Goal: Task Accomplishment & Management: Complete application form

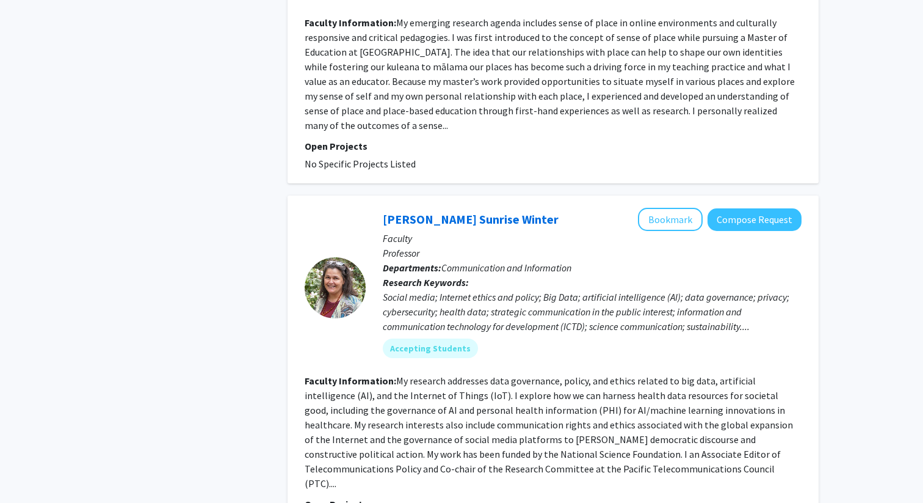
scroll to position [1000, 0]
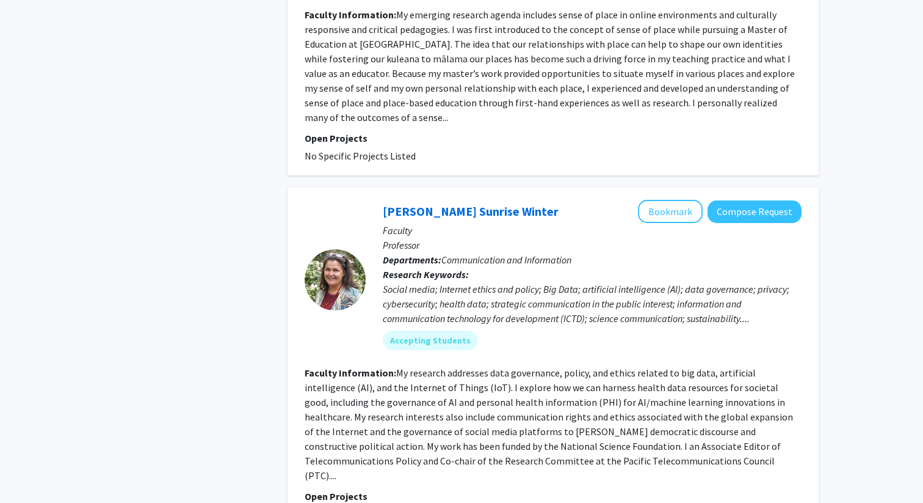
click at [330, 118] on fg-read-more "My emerging research agenda includes sense of place in online environments and …" at bounding box center [550, 66] width 490 height 115
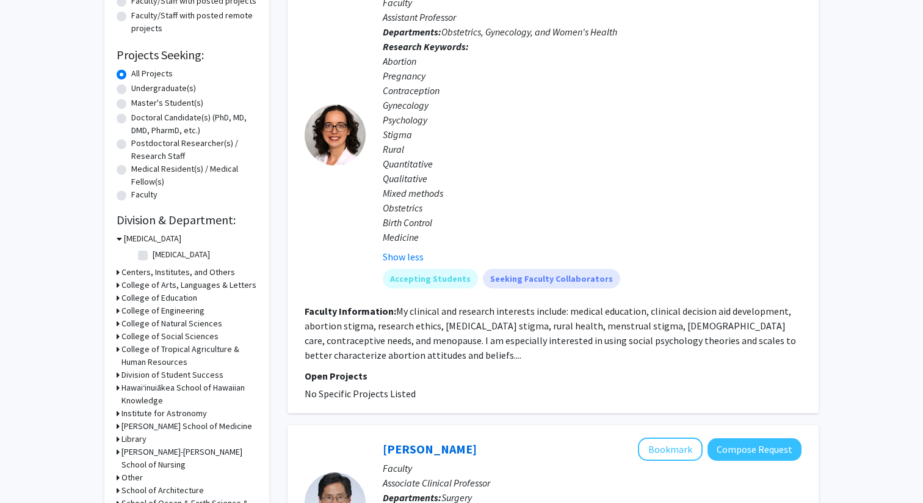
scroll to position [0, 0]
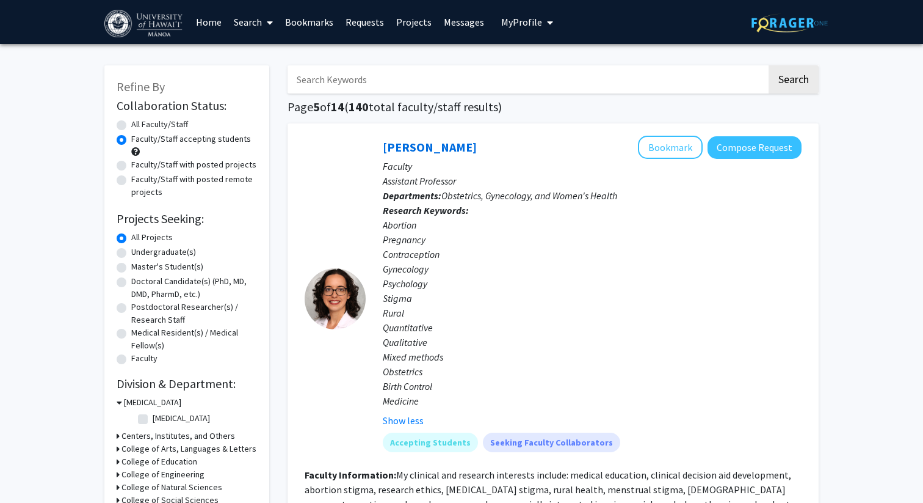
click at [523, 21] on span "My Profile" at bounding box center [521, 22] width 41 height 12
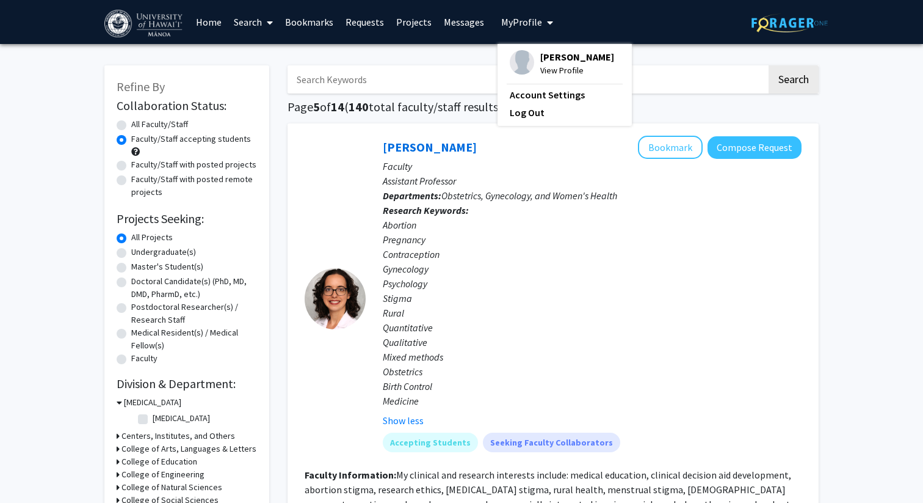
click at [567, 58] on span "[PERSON_NAME]" at bounding box center [577, 56] width 74 height 13
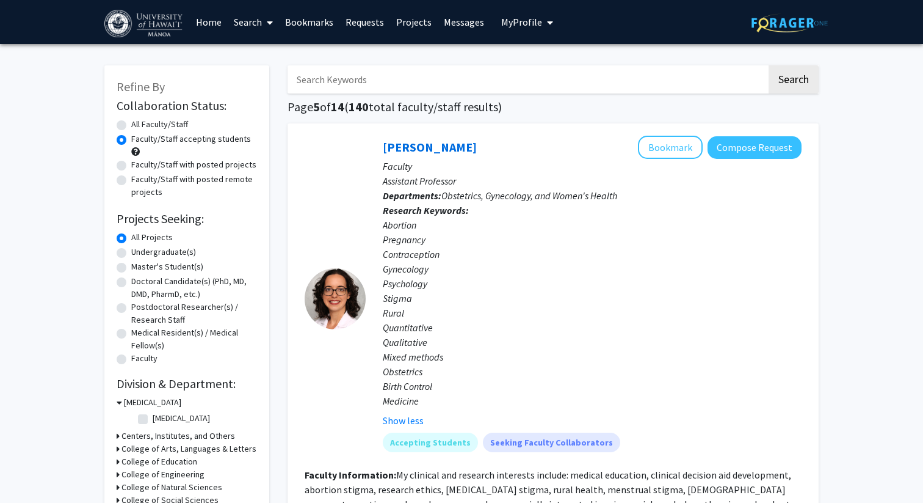
click at [511, 15] on button "My Profile" at bounding box center [527, 22] width 59 height 44
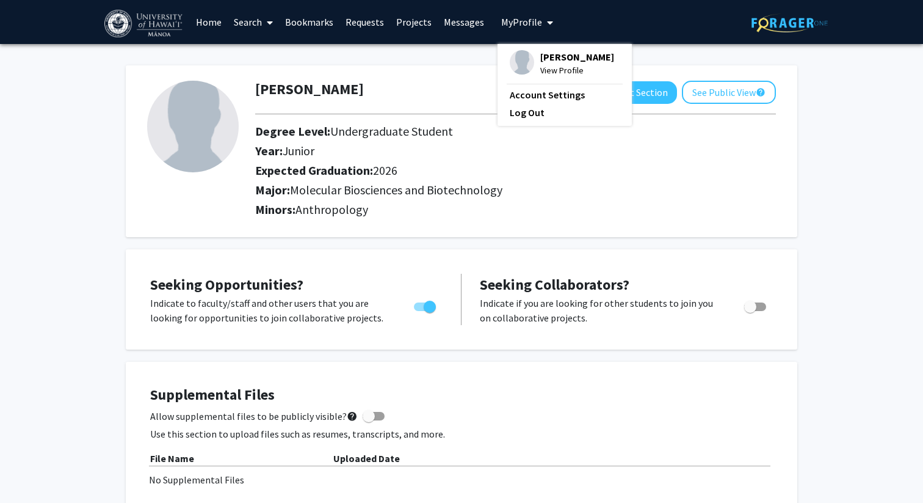
click at [190, 219] on div at bounding box center [192, 151] width 108 height 141
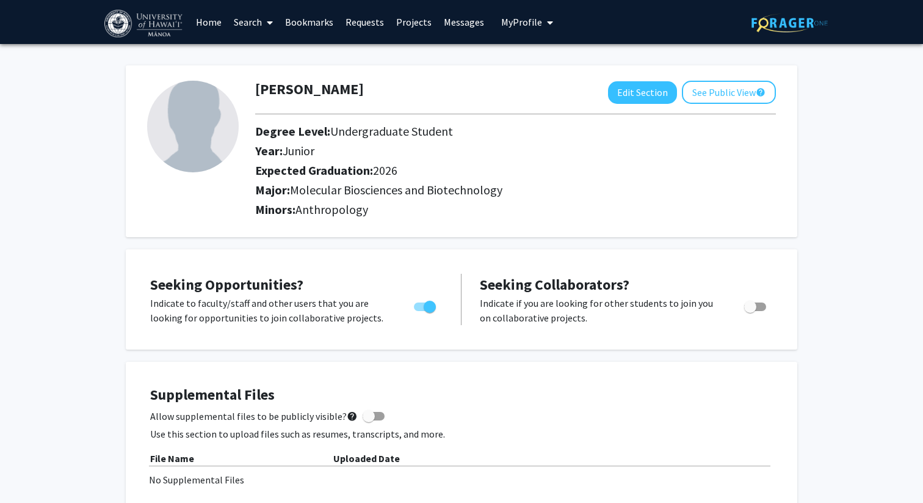
click at [362, 31] on link "Requests" at bounding box center [365, 22] width 51 height 43
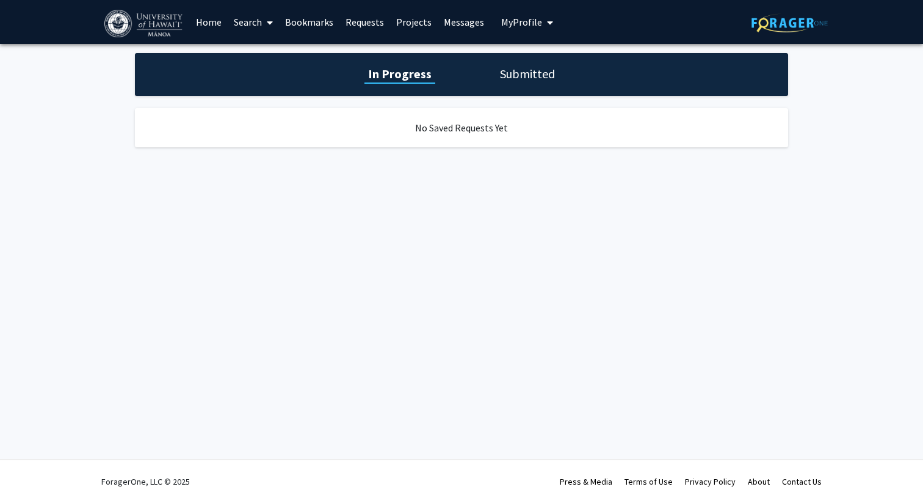
click at [516, 64] on div "In Progress Submitted" at bounding box center [461, 74] width 653 height 43
click at [311, 20] on link "Bookmarks" at bounding box center [309, 22] width 60 height 43
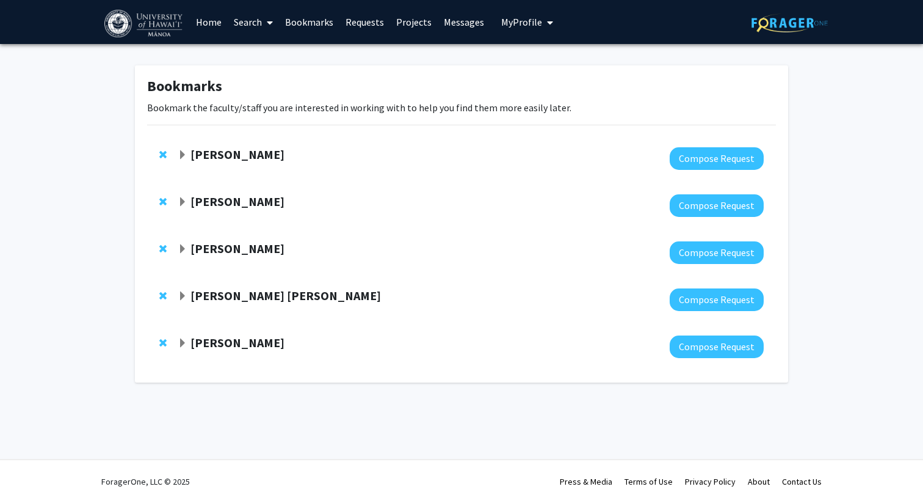
click at [181, 153] on span "Expand Noa Lincoln Bookmark" at bounding box center [183, 155] width 10 height 10
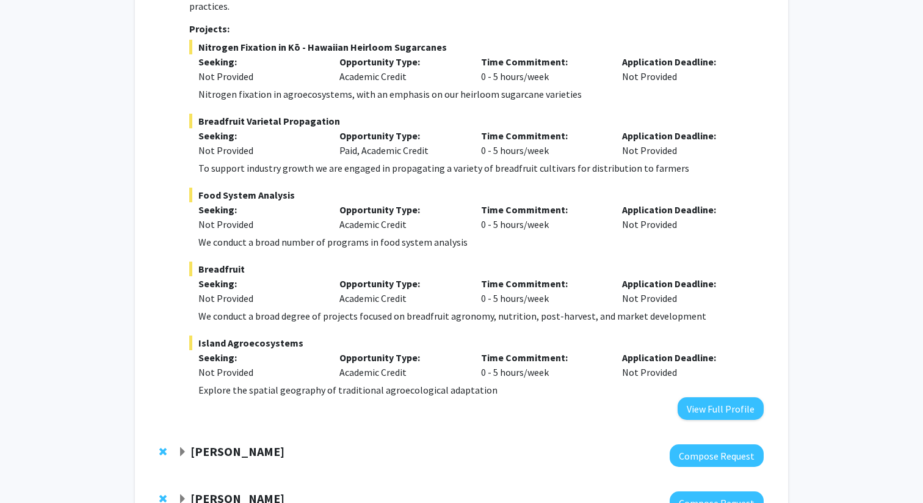
scroll to position [296, 0]
click at [183, 447] on span "Expand Tyler Ray Bookmark" at bounding box center [183, 452] width 10 height 10
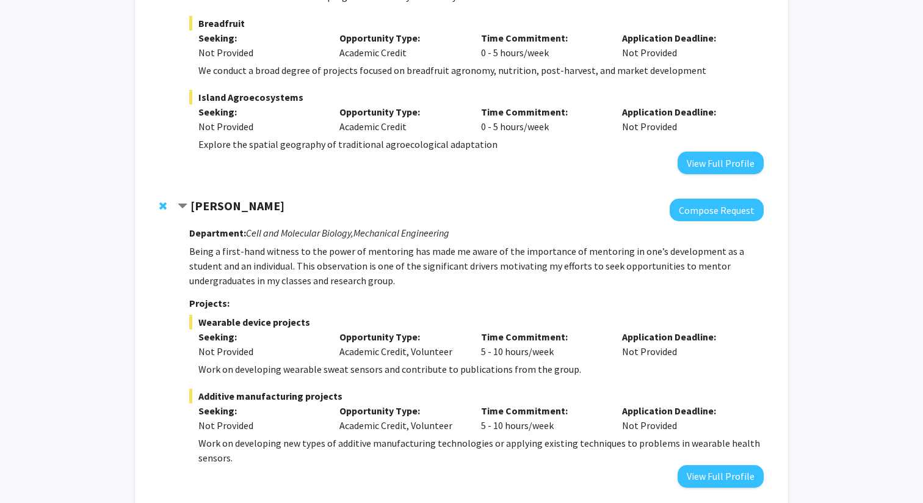
scroll to position [557, 0]
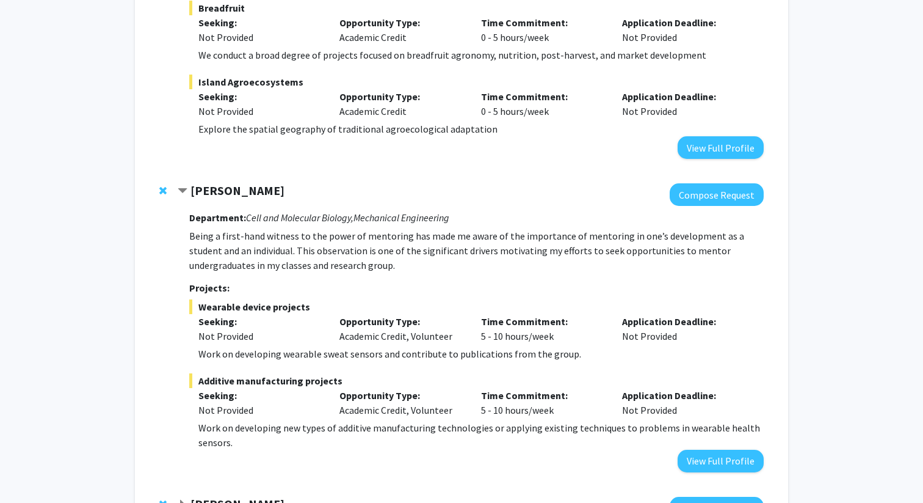
click at [217, 183] on strong "[PERSON_NAME]" at bounding box center [238, 190] width 94 height 15
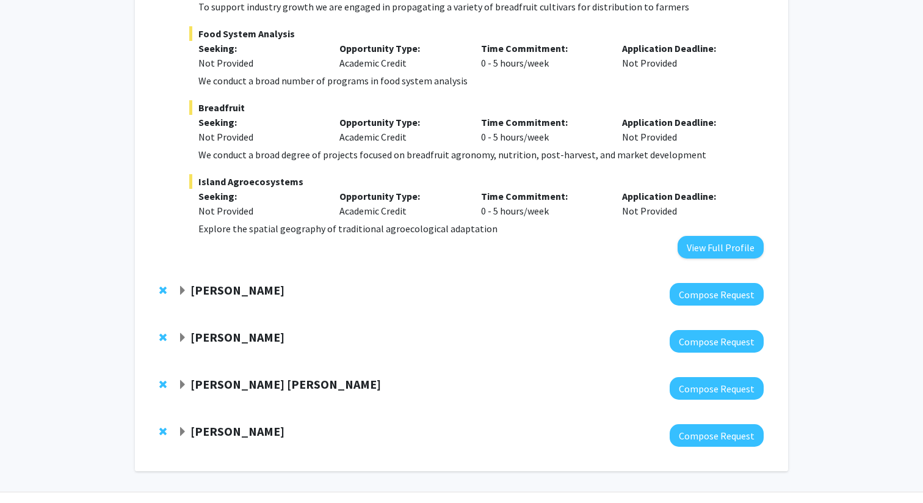
scroll to position [449, 0]
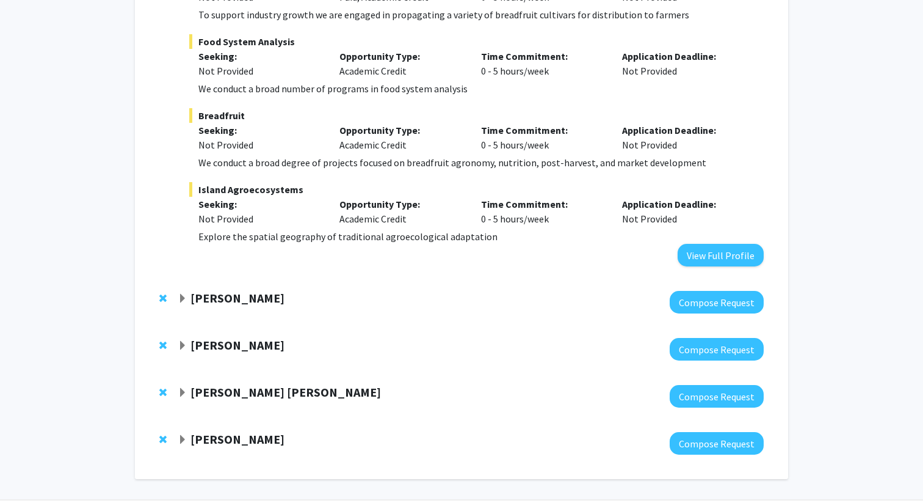
click at [210, 290] on strong "[PERSON_NAME]" at bounding box center [238, 297] width 94 height 15
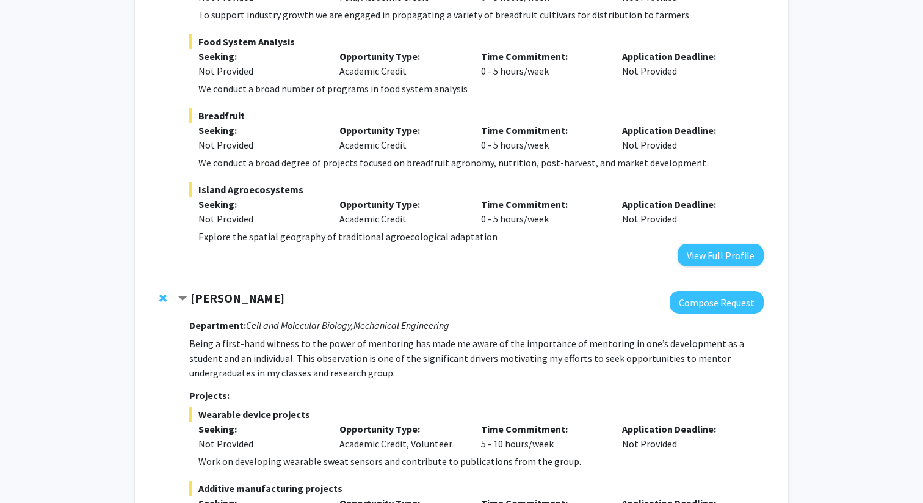
click at [214, 290] on strong "[PERSON_NAME]" at bounding box center [238, 297] width 94 height 15
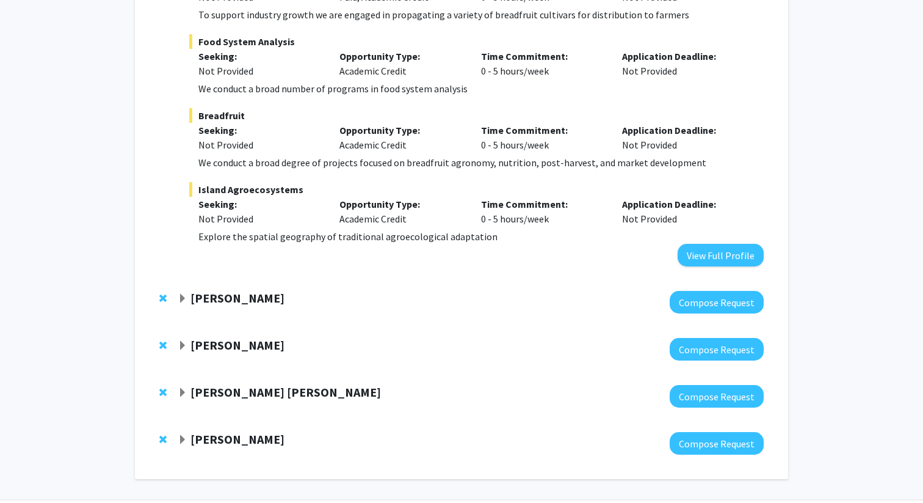
click at [214, 290] on strong "[PERSON_NAME]" at bounding box center [238, 297] width 94 height 15
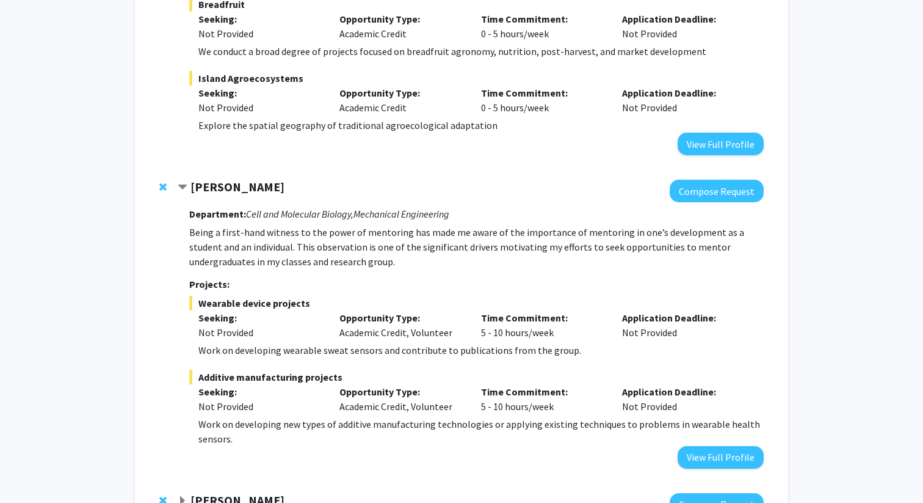
scroll to position [741, 0]
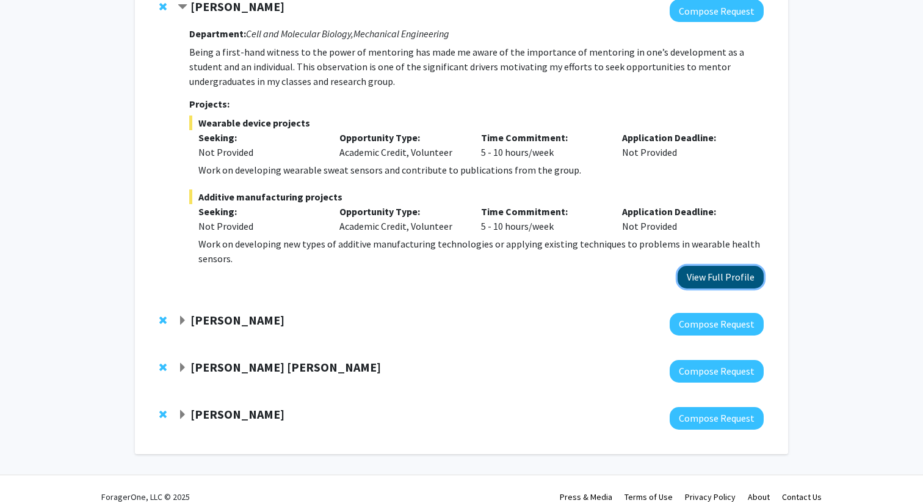
click at [716, 270] on button "View Full Profile" at bounding box center [721, 277] width 86 height 23
click at [186, 316] on span "Expand Sandra Chang Bookmark" at bounding box center [183, 321] width 10 height 10
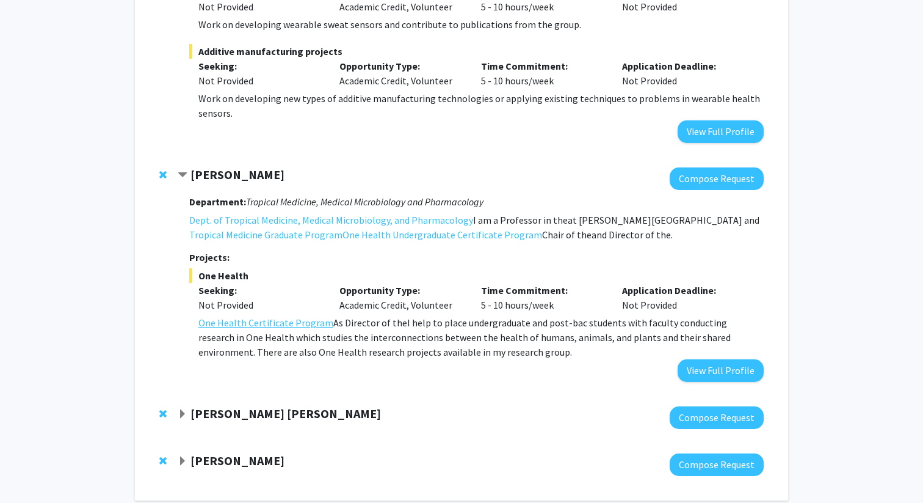
scroll to position [887, 0]
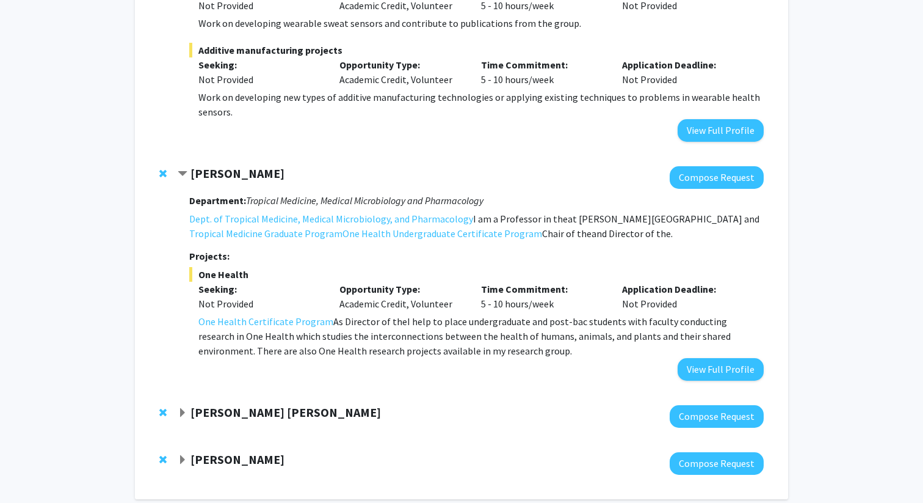
click at [178, 408] on span "Expand Samia Valeria Ozorio Dutra Bookmark" at bounding box center [183, 413] width 10 height 10
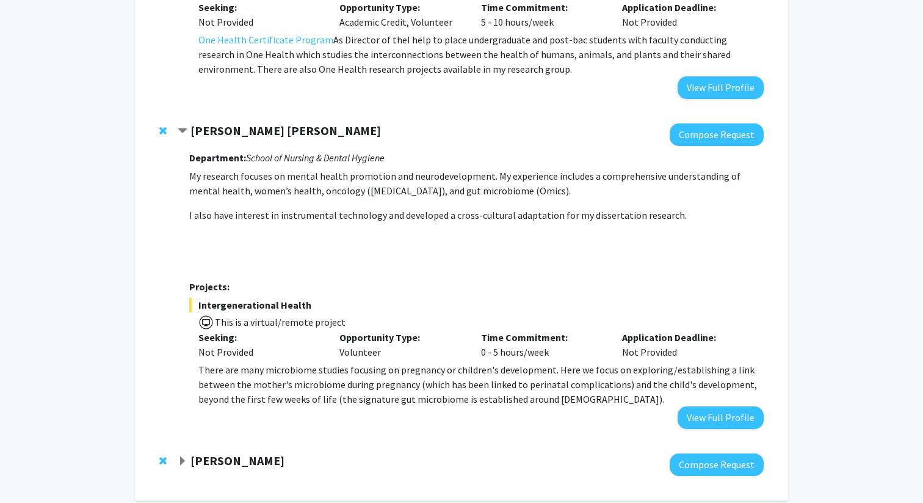
scroll to position [1176, 0]
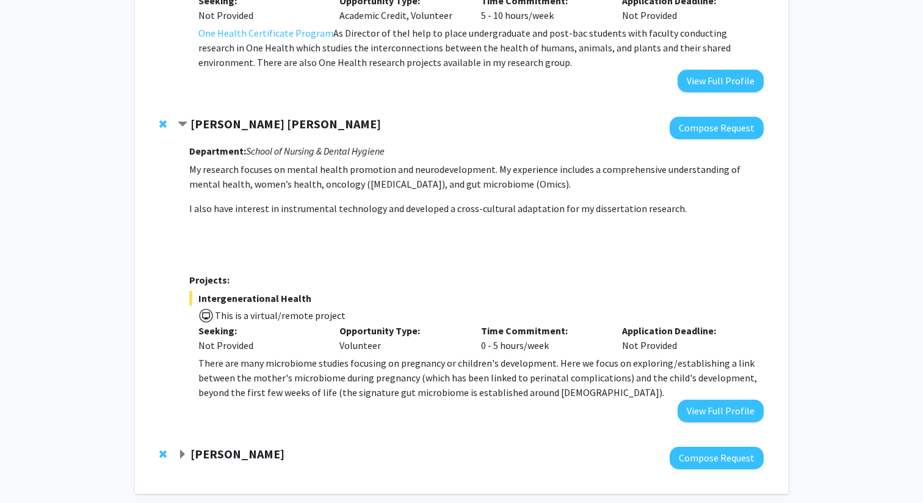
click at [180, 449] on span "Expand Joerg Graf Bookmark" at bounding box center [183, 454] width 10 height 10
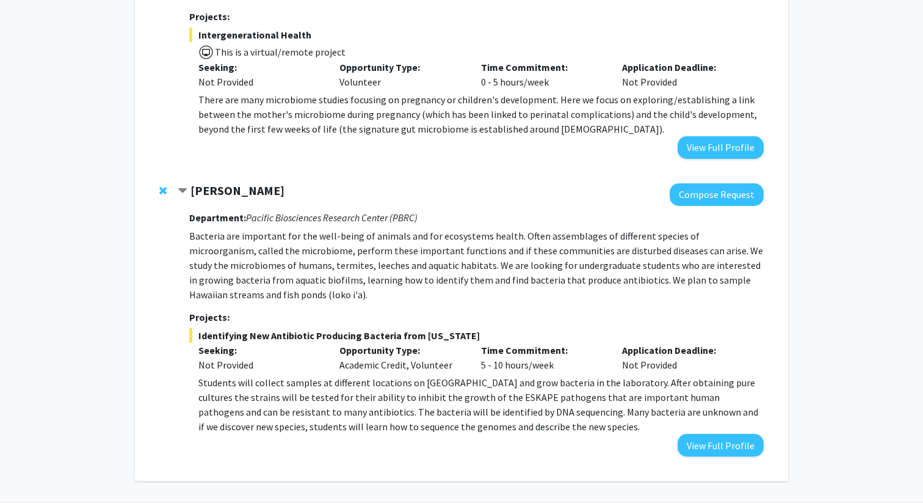
scroll to position [1445, 0]
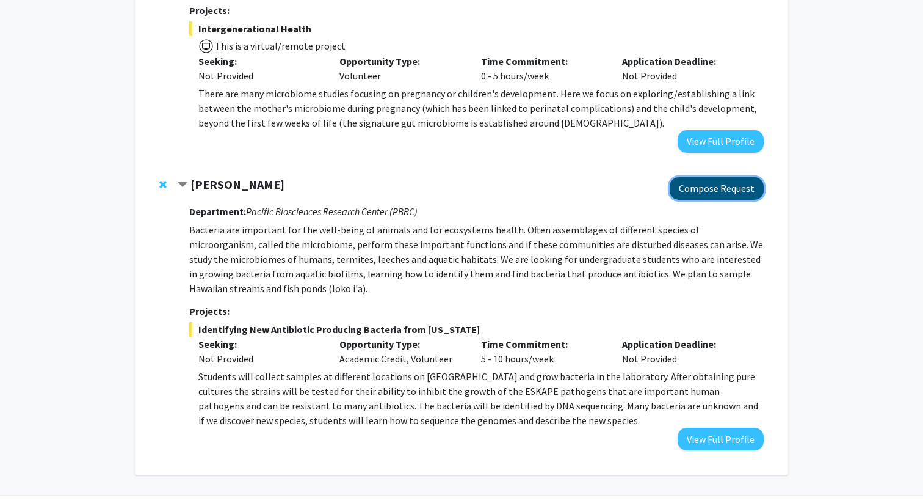
click at [723, 177] on button "Compose Request" at bounding box center [717, 188] width 94 height 23
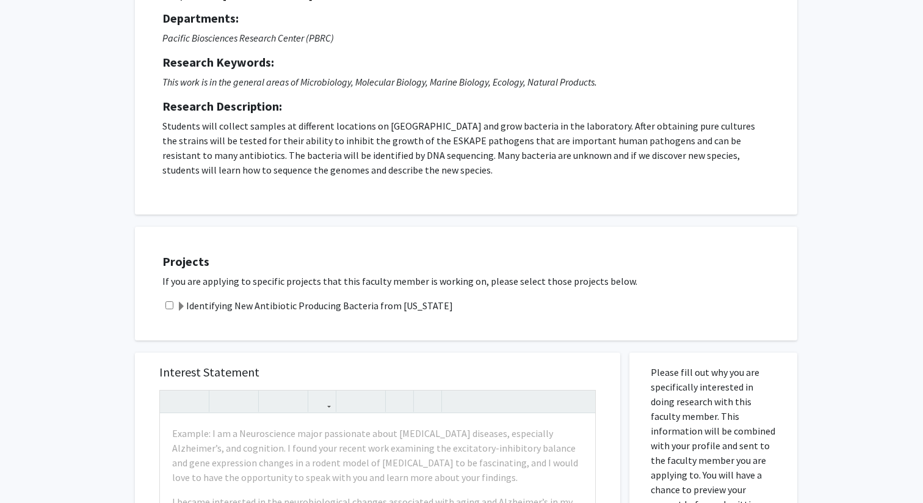
scroll to position [123, 0]
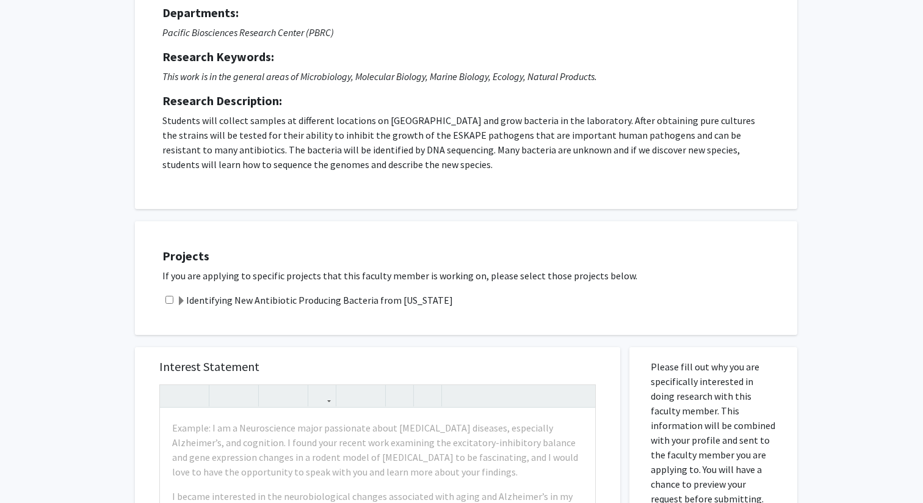
click at [170, 300] on input "checkbox" at bounding box center [170, 300] width 8 height 8
checkbox input "true"
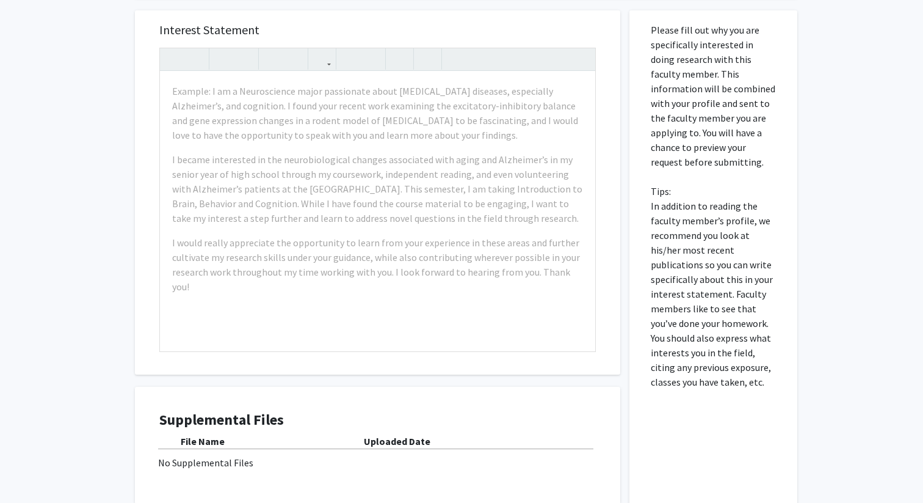
scroll to position [500, 0]
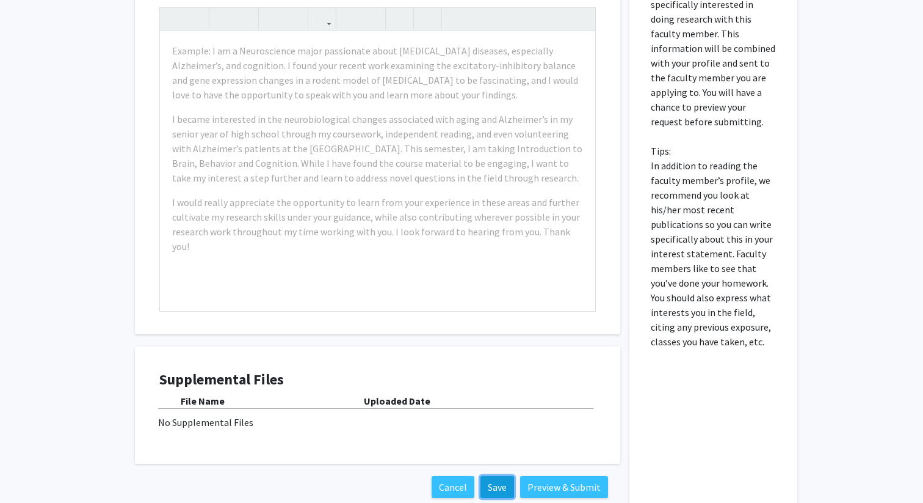
click at [492, 484] on button "Save" at bounding box center [498, 487] width 34 height 22
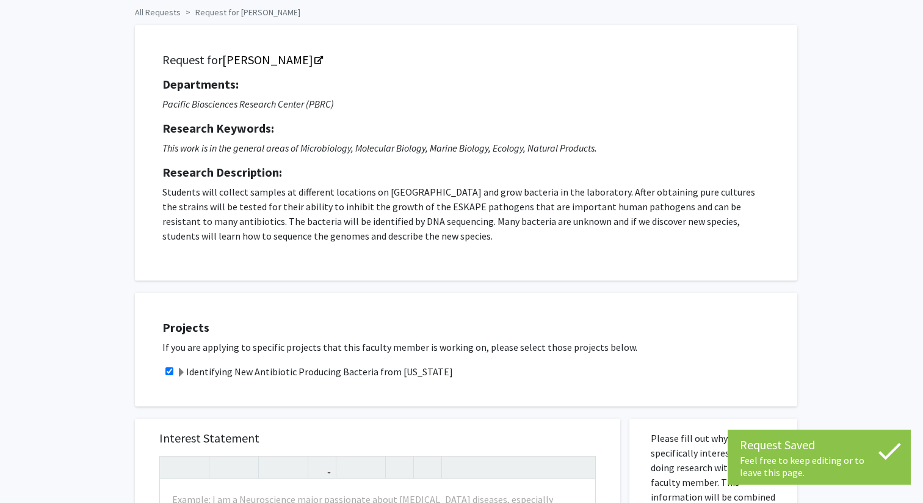
scroll to position [0, 0]
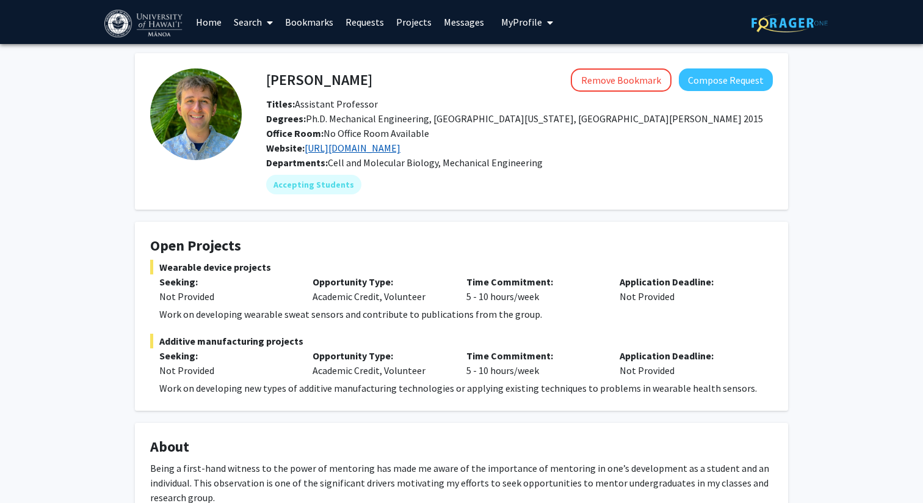
click at [373, 153] on link "https://www.rayresearchgroup.com/" at bounding box center [353, 148] width 96 height 12
